Goal: Find specific page/section: Find specific page/section

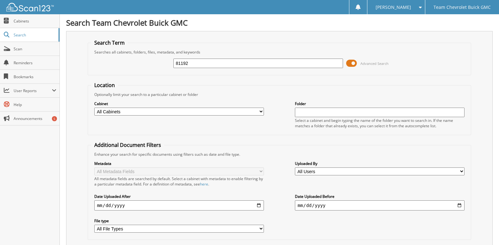
drag, startPoint x: 197, startPoint y: 64, endPoint x: 145, endPoint y: 64, distance: 51.9
click at [145, 64] on div "81192 Advanced Search" at bounding box center [279, 63] width 376 height 17
type input "85251"
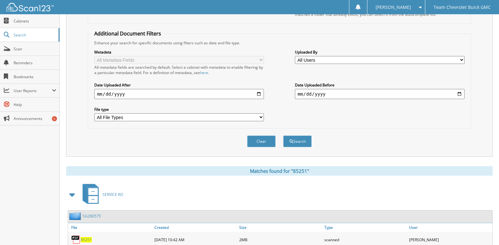
scroll to position [134, 0]
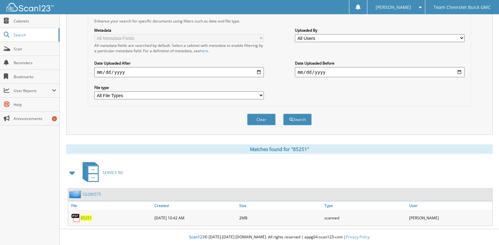
click at [84, 217] on span "85251" at bounding box center [86, 217] width 11 height 5
